Goal: Complete application form

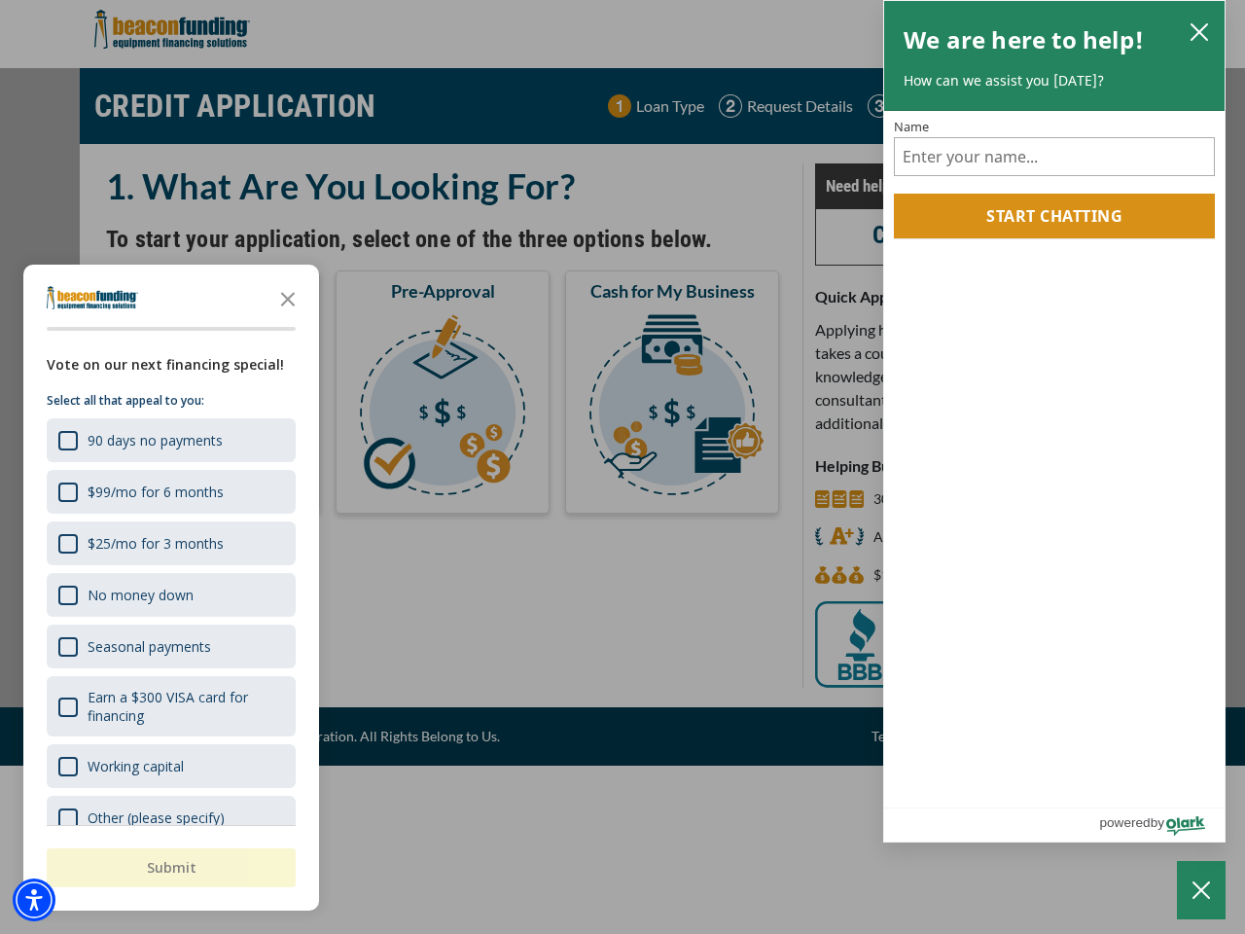
click at [622, 467] on div "button" at bounding box center [622, 467] width 1245 height 934
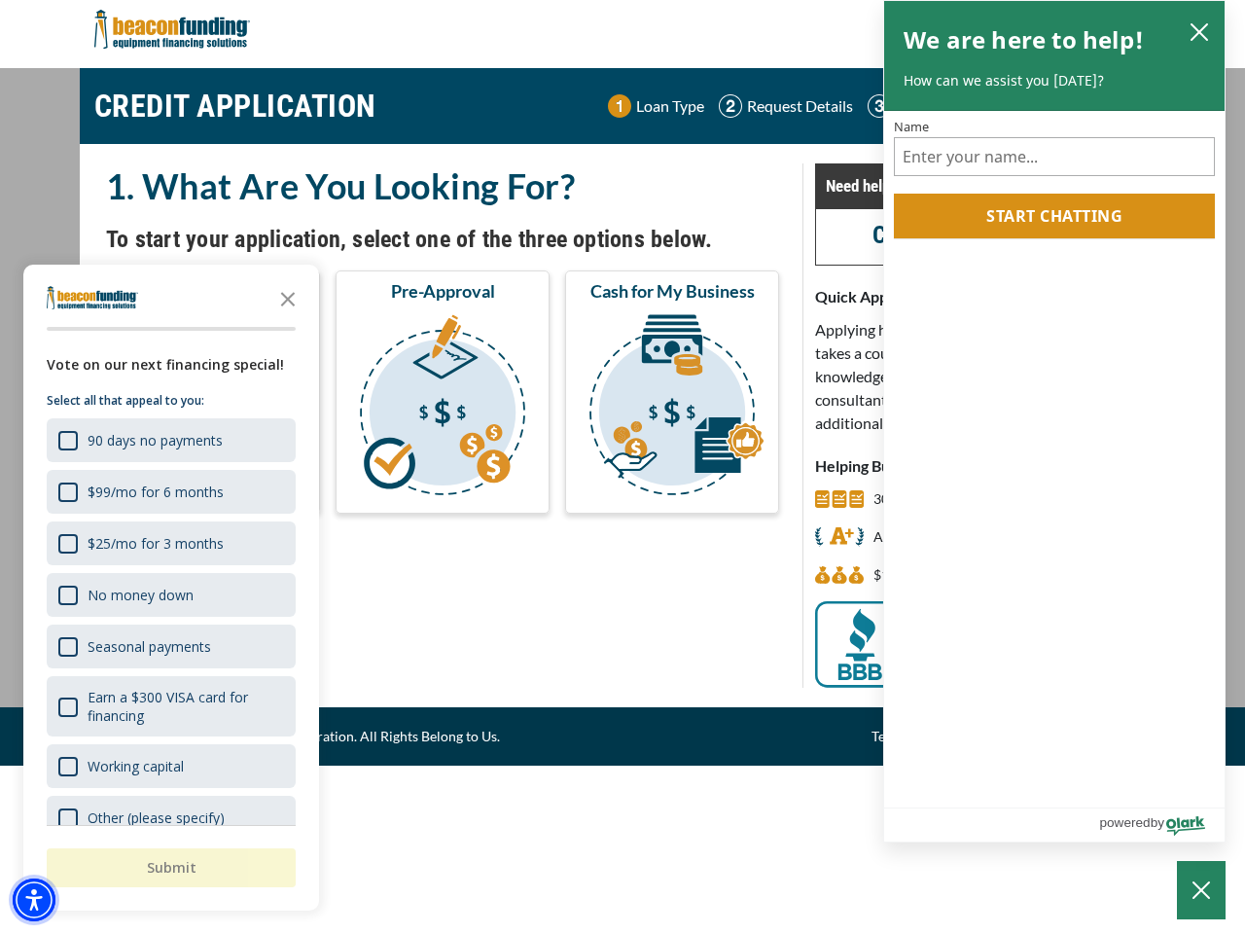
click at [34, 900] on img "Accessibility Menu" at bounding box center [34, 899] width 43 height 43
click at [622, 467] on body "Skip to main content Enable accessibility for low vision Open the accessibility…" at bounding box center [622, 467] width 1245 height 934
click at [288, 298] on body "Skip to main content Enable accessibility for low vision Open the accessibility…" at bounding box center [622, 467] width 1245 height 934
click at [169, 440] on body "Skip to main content Enable accessibility for low vision Open the accessibility…" at bounding box center [622, 467] width 1245 height 934
click at [169, 491] on body "Skip to main content Enable accessibility for low vision Open the accessibility…" at bounding box center [622, 467] width 1245 height 934
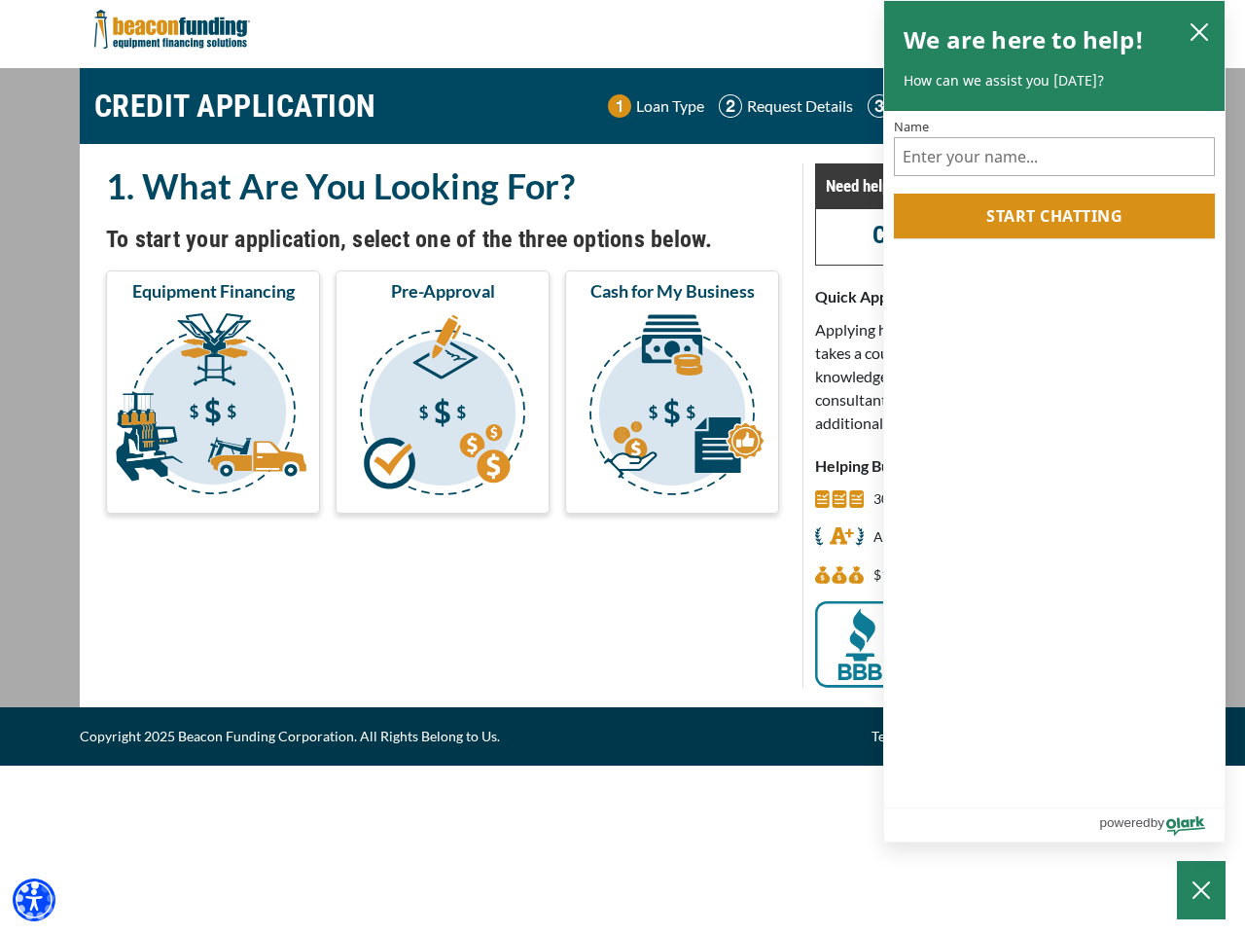
click at [169, 543] on body "Skip to main content Enable accessibility for low vision Open the accessibility…" at bounding box center [622, 467] width 1245 height 934
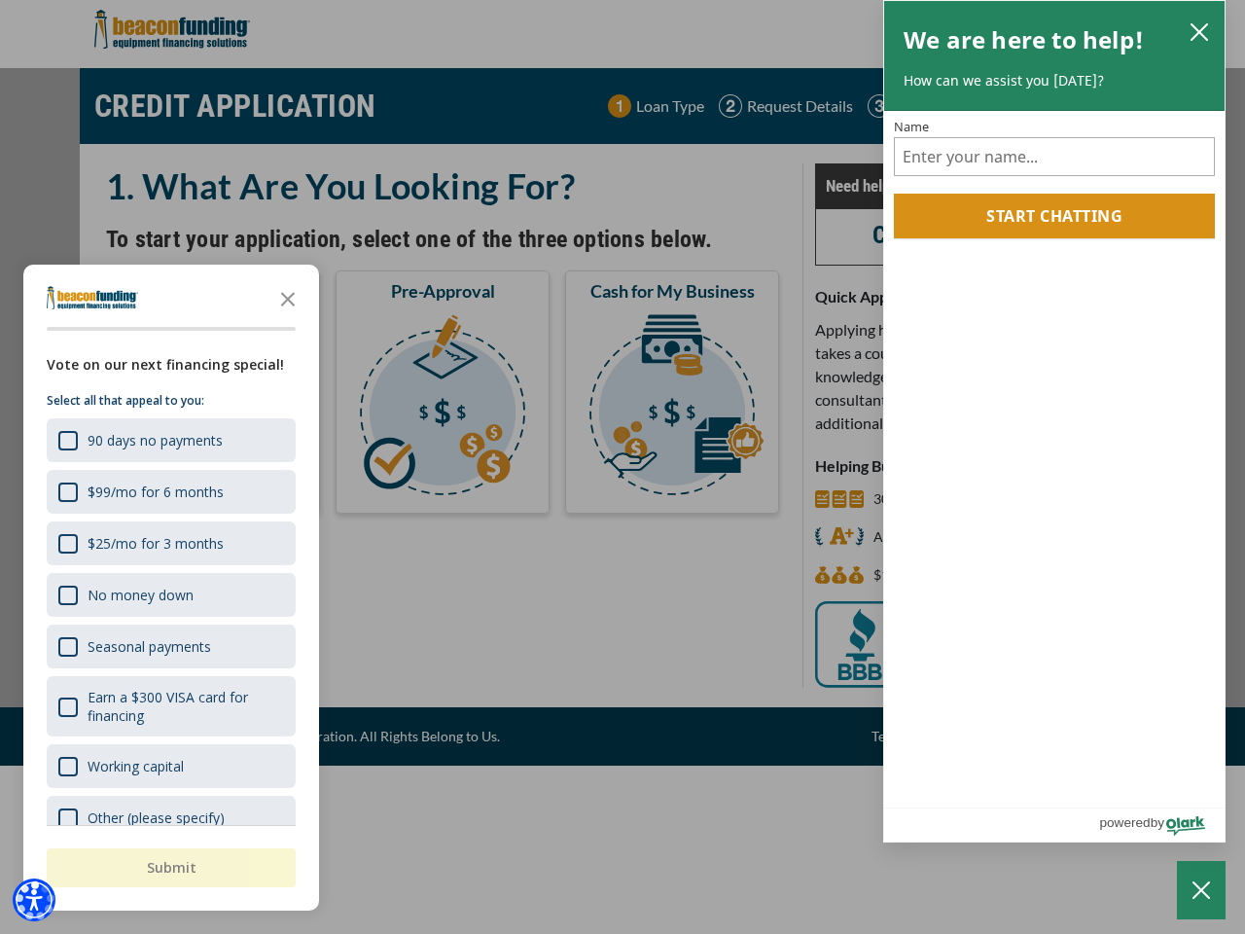
click at [169, 594] on body "Skip to main content Enable accessibility for low vision Open the accessibility…" at bounding box center [622, 467] width 1245 height 934
click at [169, 646] on body "Skip to main content Enable accessibility for low vision Open the accessibility…" at bounding box center [622, 467] width 1245 height 934
click at [169, 706] on body "Skip to main content Enable accessibility for low vision Open the accessibility…" at bounding box center [622, 467] width 1245 height 934
